Goal: Task Accomplishment & Management: Manage account settings

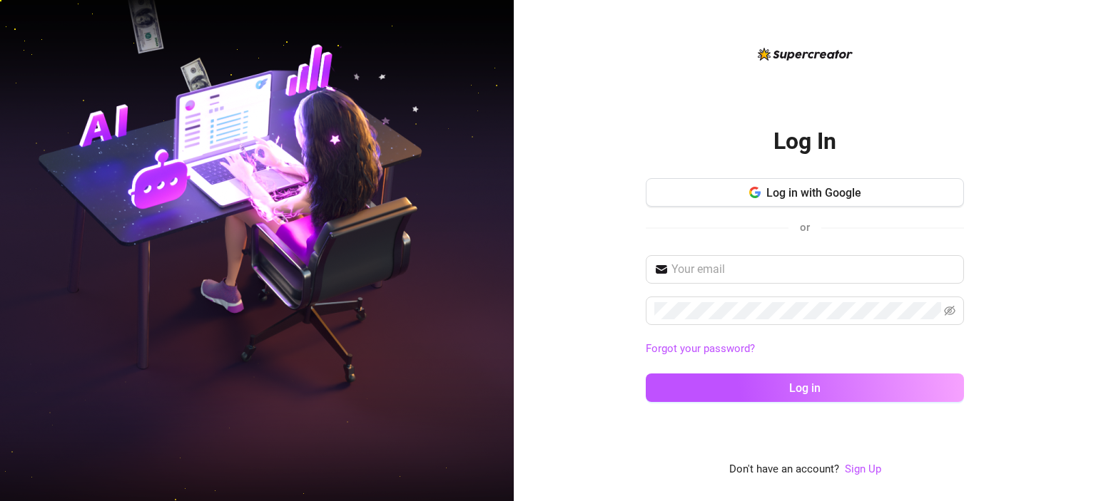
drag, startPoint x: 1079, startPoint y: 200, endPoint x: 1017, endPoint y: 220, distance: 64.5
click at [1079, 200] on div "Log In Log in with Google or Forgot your password? Log in Don't have an account…" at bounding box center [805, 250] width 582 height 501
click at [879, 208] on div "Log in with Google or" at bounding box center [805, 213] width 318 height 70
click at [875, 205] on button "Log in with Google" at bounding box center [805, 192] width 318 height 29
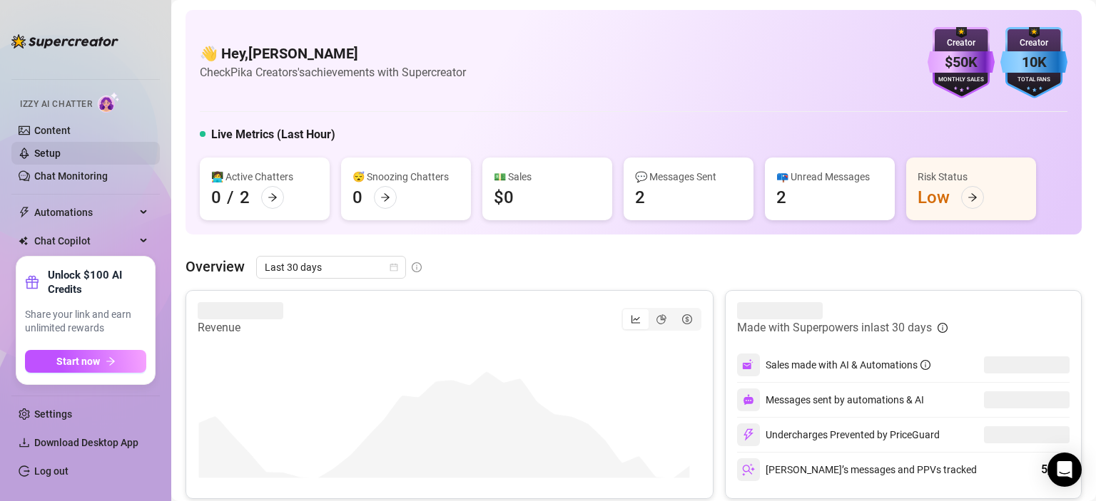
scroll to position [19, 0]
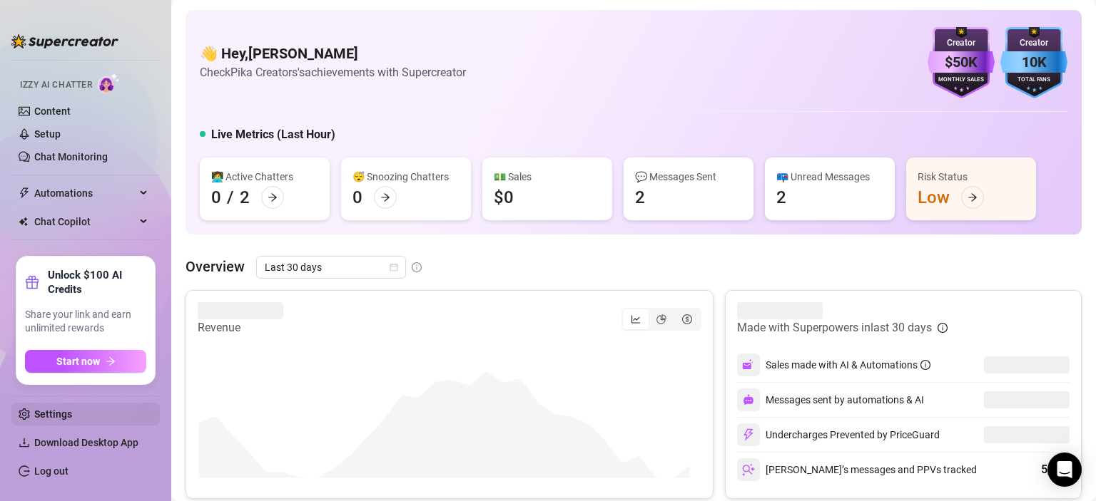
click at [36, 417] on link "Settings" at bounding box center [53, 414] width 38 height 11
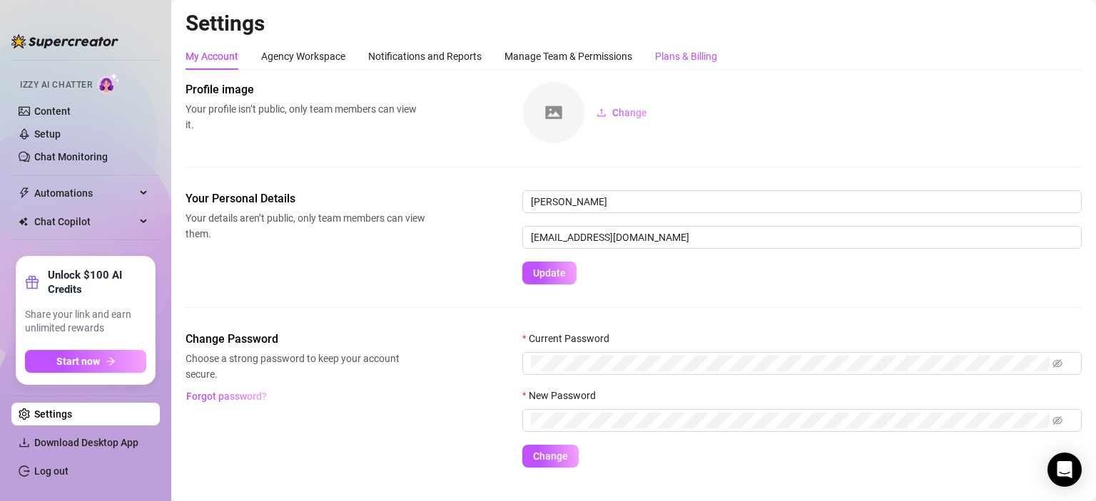
click at [680, 57] on div "Plans & Billing" at bounding box center [686, 57] width 62 height 16
